Goal: Task Accomplishment & Management: Use online tool/utility

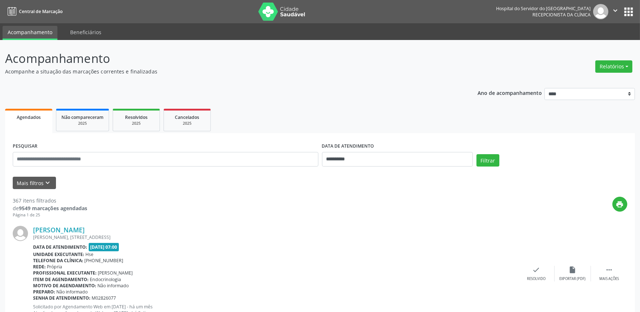
drag, startPoint x: 612, startPoint y: 67, endPoint x: 606, endPoint y: 77, distance: 11.7
click at [612, 67] on button "Relatórios" at bounding box center [614, 66] width 37 height 12
click at [572, 80] on link "Agendamentos" at bounding box center [594, 82] width 78 height 10
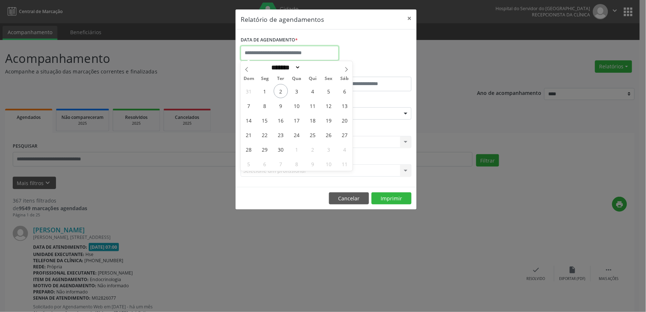
click at [255, 50] on input "text" at bounding box center [290, 53] width 98 height 15
click at [279, 93] on span "2" at bounding box center [281, 91] width 14 height 14
type input "**********"
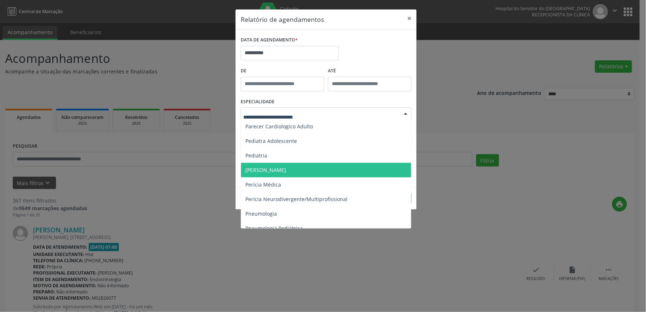
scroll to position [1091, 0]
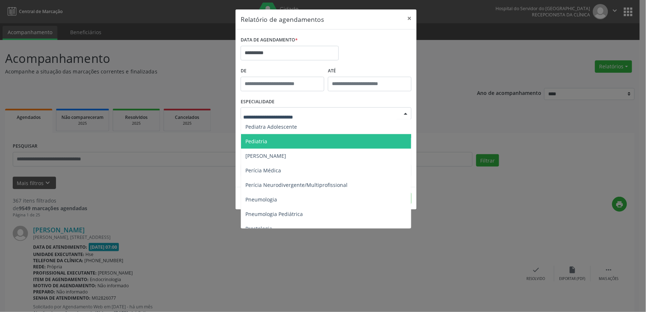
click at [271, 144] on span "Pediatria" at bounding box center [326, 141] width 171 height 15
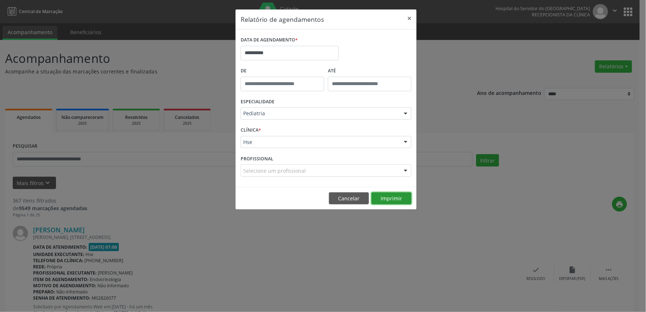
click at [394, 202] on button "Imprimir" at bounding box center [392, 198] width 40 height 12
